Goal: Find specific page/section

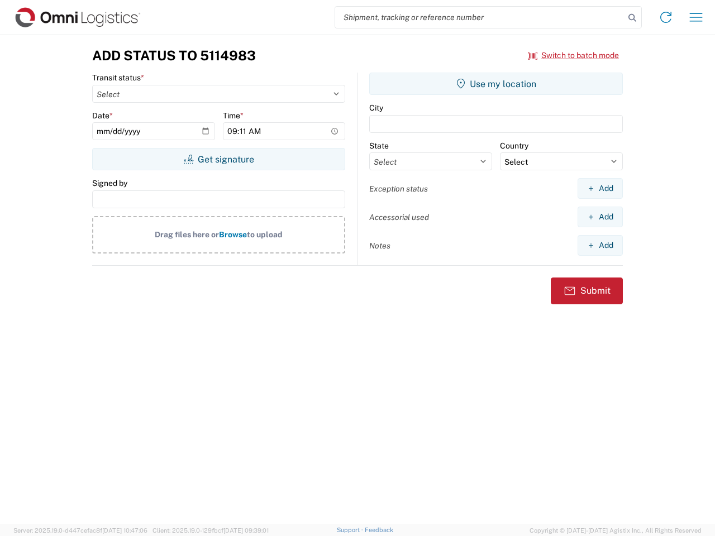
click at [480, 17] on input "search" at bounding box center [479, 17] width 289 height 21
click at [632, 18] on icon at bounding box center [633, 18] width 16 height 16
click at [666, 17] on icon at bounding box center [666, 17] width 18 height 18
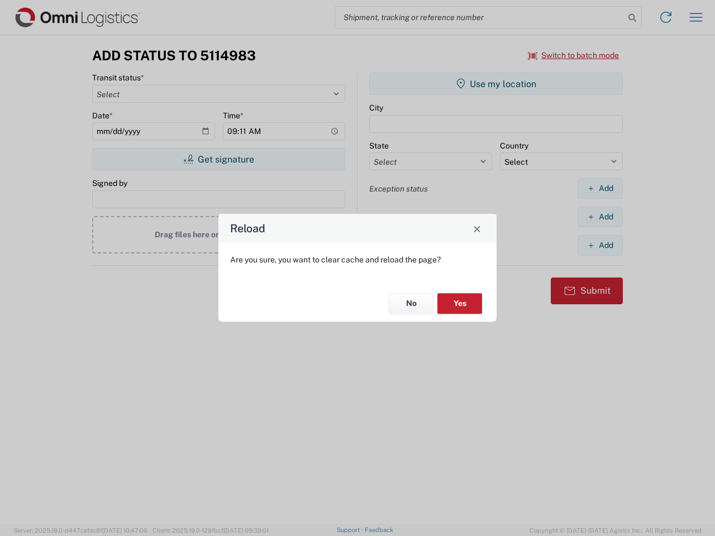
click at [696, 17] on div "Reload Are you sure, you want to clear cache and reload the page? No Yes" at bounding box center [357, 268] width 715 height 536
click at [574, 55] on div "Reload Are you sure, you want to clear cache and reload the page? No Yes" at bounding box center [357, 268] width 715 height 536
click at [218, 159] on div "Reload Are you sure, you want to clear cache and reload the page? No Yes" at bounding box center [357, 268] width 715 height 536
click at [496, 84] on div "Reload Are you sure, you want to clear cache and reload the page? No Yes" at bounding box center [357, 268] width 715 height 536
click at [600, 188] on div "Reload Are you sure, you want to clear cache and reload the page? No Yes" at bounding box center [357, 268] width 715 height 536
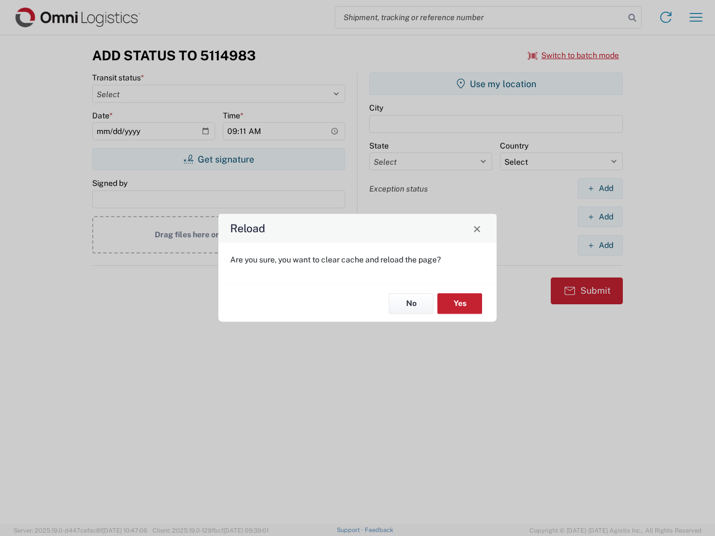
click at [600, 217] on div "Reload Are you sure, you want to clear cache and reload the page? No Yes" at bounding box center [357, 268] width 715 height 536
click at [600, 245] on div "Reload Are you sure, you want to clear cache and reload the page? No Yes" at bounding box center [357, 268] width 715 height 536
